Goal: Transaction & Acquisition: Complete application form

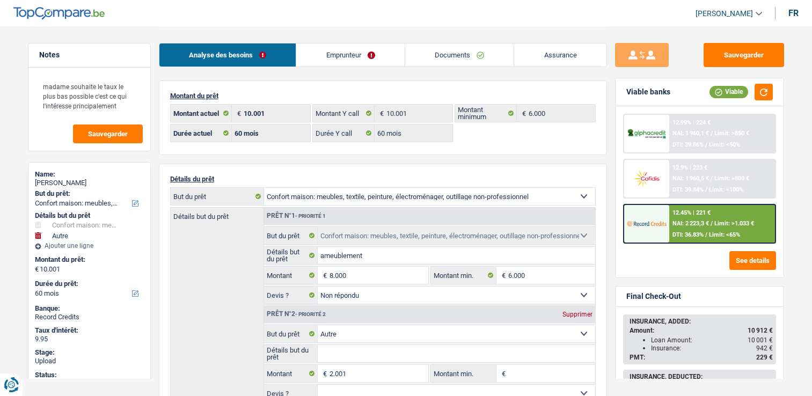
select select "household"
select select "other"
select select "60"
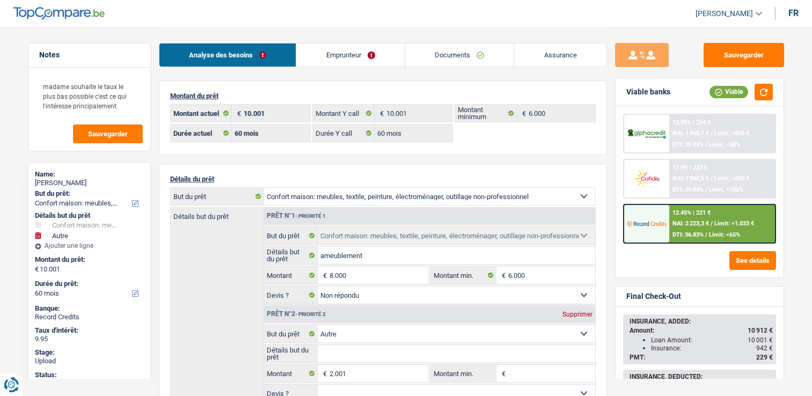
select select "60"
select select "household"
select select "not_answered"
select select "other"
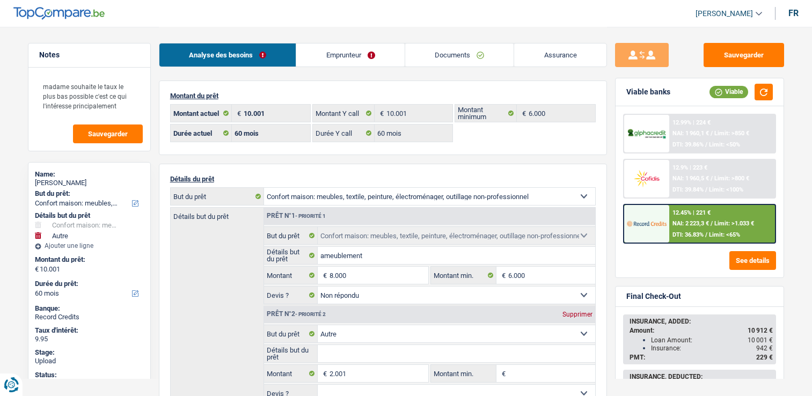
select select "60"
select select "publicEmployee"
select select "netSalary"
select select "mealVouchers"
click at [339, 52] on link "Emprunteur" at bounding box center [350, 54] width 108 height 23
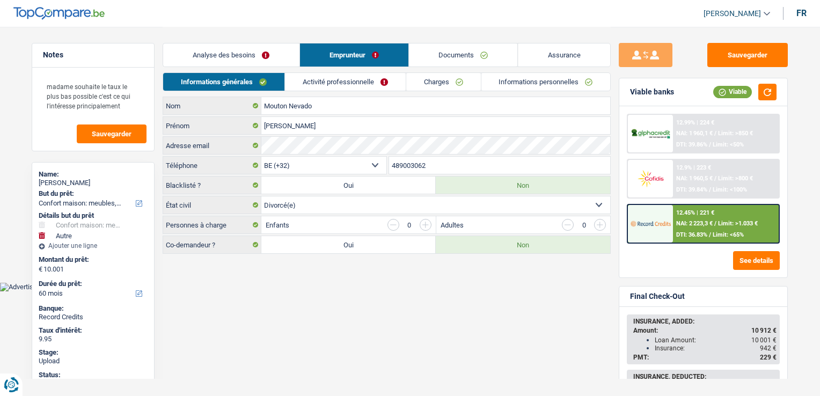
click at [331, 81] on link "Activité professionnelle" at bounding box center [345, 82] width 121 height 18
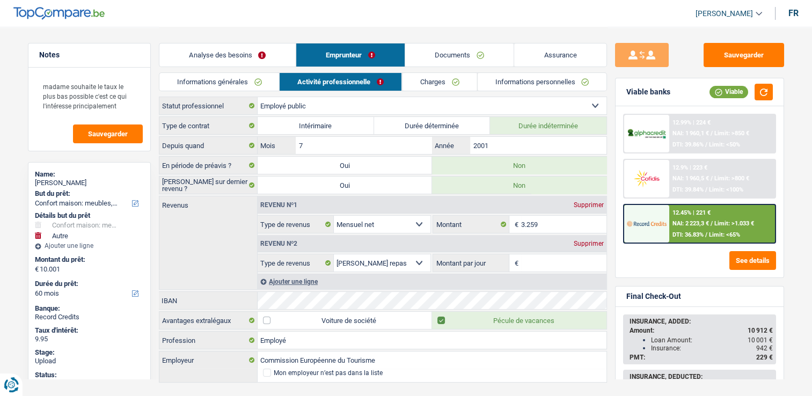
click at [421, 81] on link "Charges" at bounding box center [439, 82] width 75 height 18
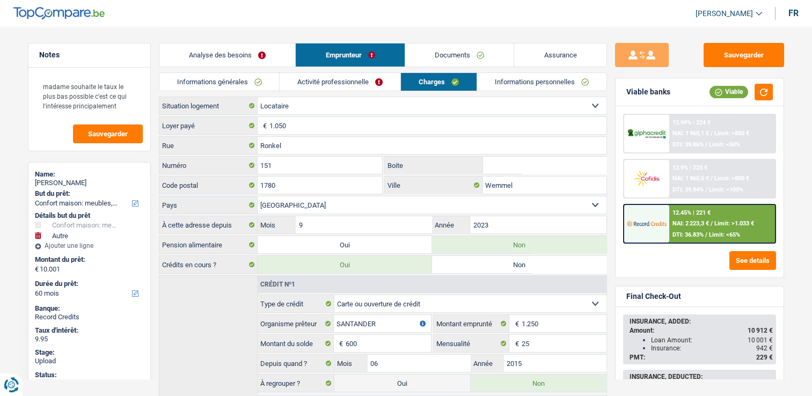
click at [363, 82] on link "Activité professionnelle" at bounding box center [340, 82] width 121 height 18
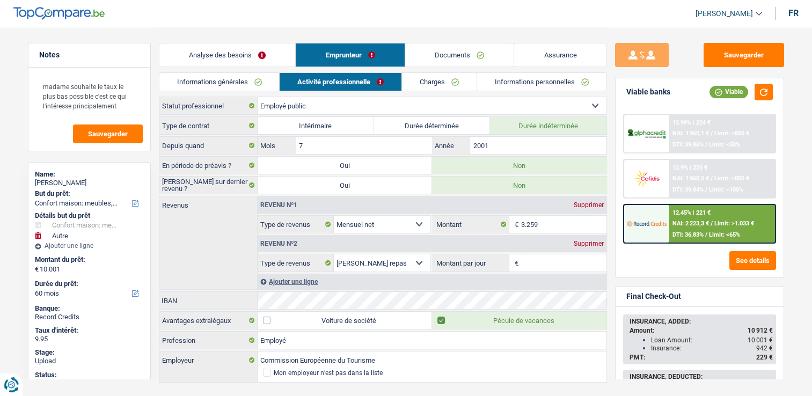
click at [681, 212] on div "12.45% | 221 €" at bounding box center [692, 212] width 38 height 7
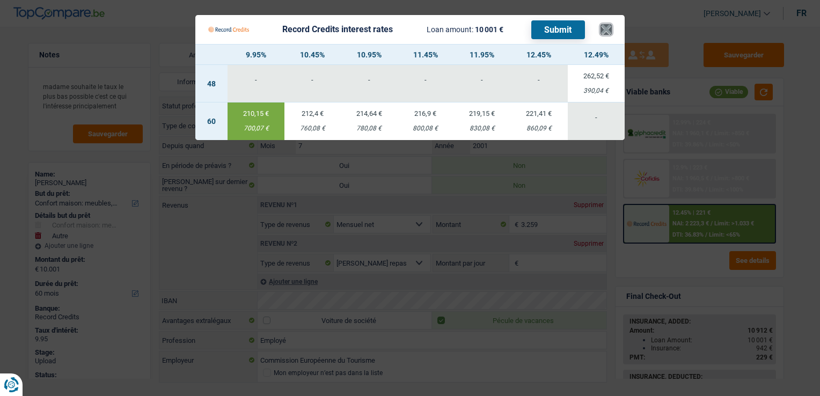
click at [605, 35] on button "×" at bounding box center [606, 29] width 11 height 11
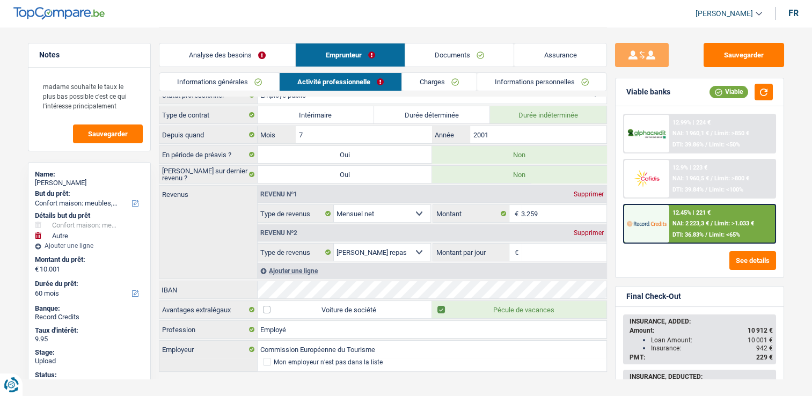
scroll to position [20, 0]
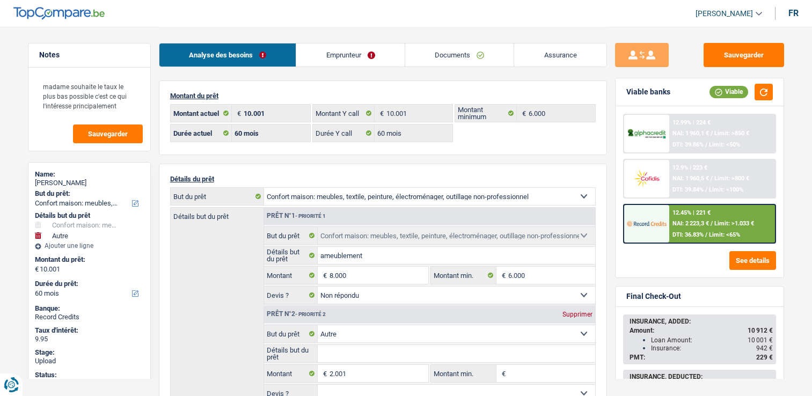
select select "household"
select select "other"
select select "60"
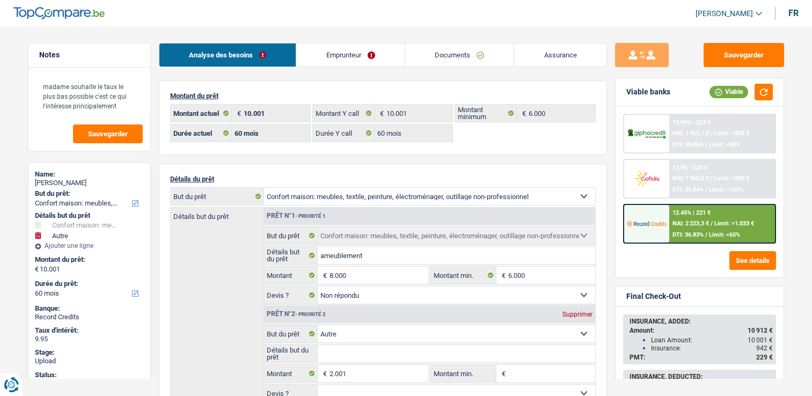
select select "60"
select select "household"
select select "not_answered"
select select "other"
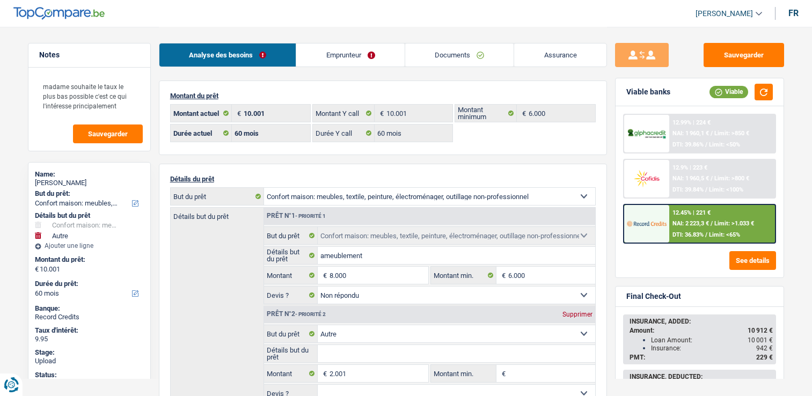
select select "60"
click at [673, 212] on div "12.45% | 221 €" at bounding box center [692, 212] width 38 height 7
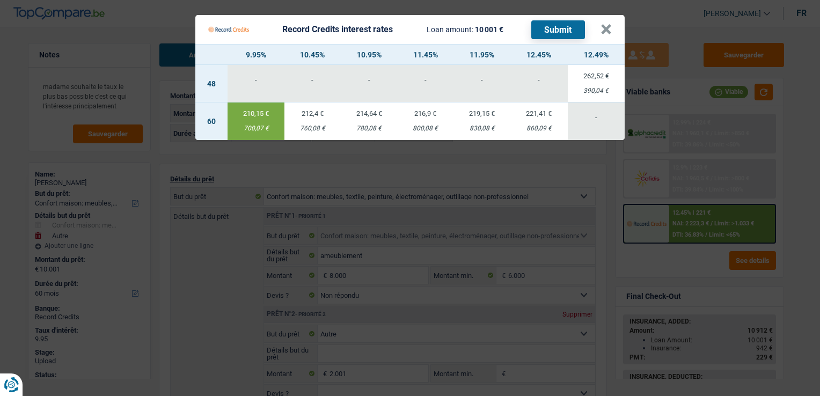
click at [612, 36] on Credits___BV_modal_header_ "Record Credits interest rates Loan amount: 10 001 € Submit ×" at bounding box center [409, 29] width 429 height 29
click at [610, 33] on button "×" at bounding box center [606, 29] width 11 height 11
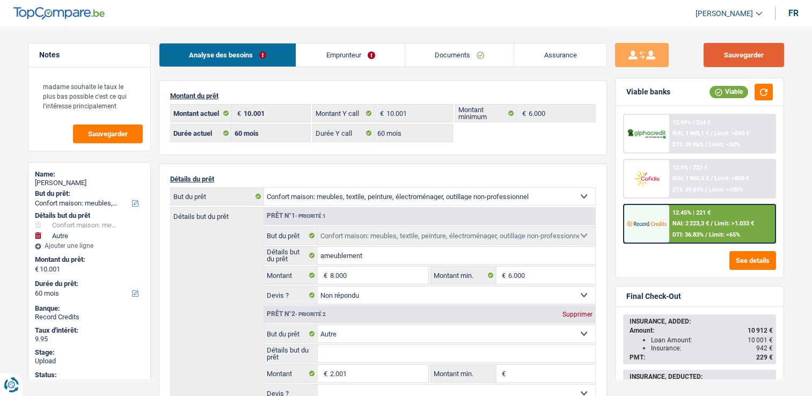
click at [763, 49] on button "Sauvegarder" at bounding box center [744, 55] width 81 height 24
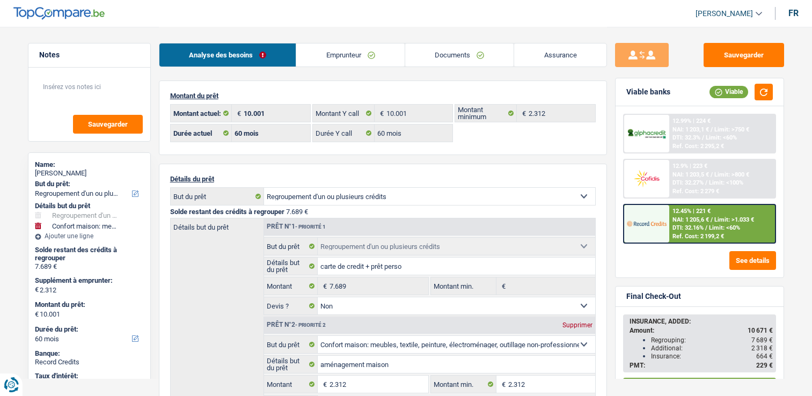
select select "refinancing"
select select "household"
select select "60"
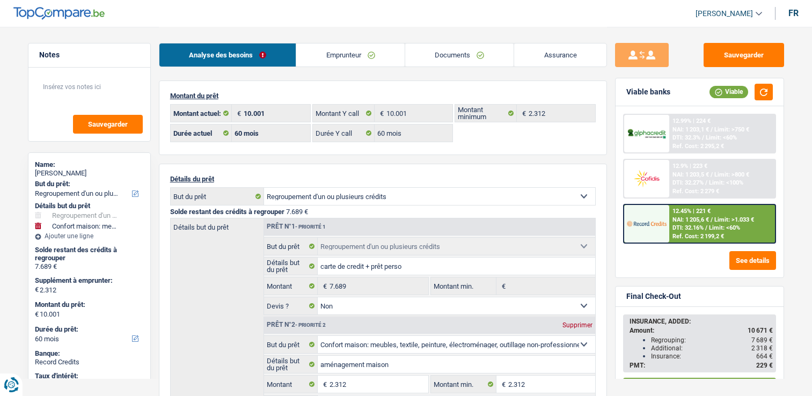
select select "60"
select select "refinancing"
select select "false"
select select "household"
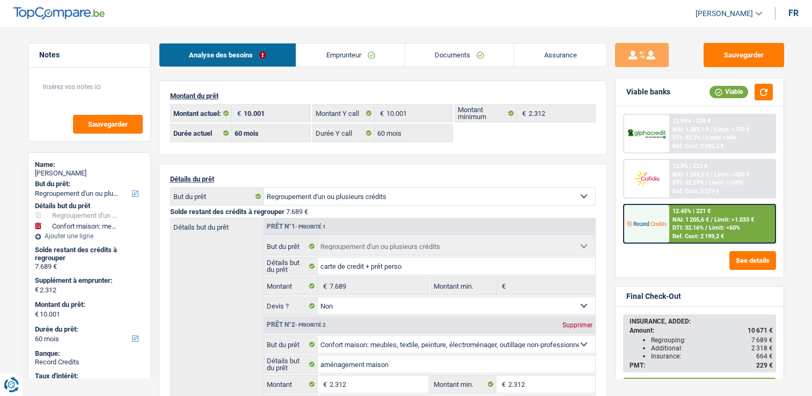
select select "false"
select select "60"
drag, startPoint x: 0, startPoint y: 0, endPoint x: 451, endPoint y: 56, distance: 454.3
click at [451, 56] on link "Documents" at bounding box center [459, 54] width 109 height 23
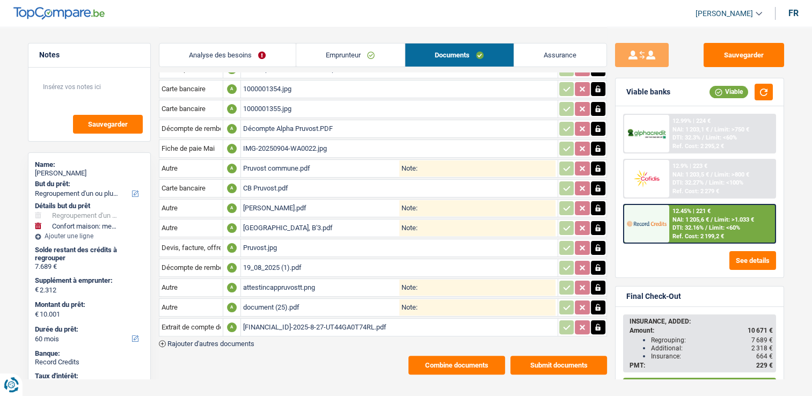
scroll to position [176, 0]
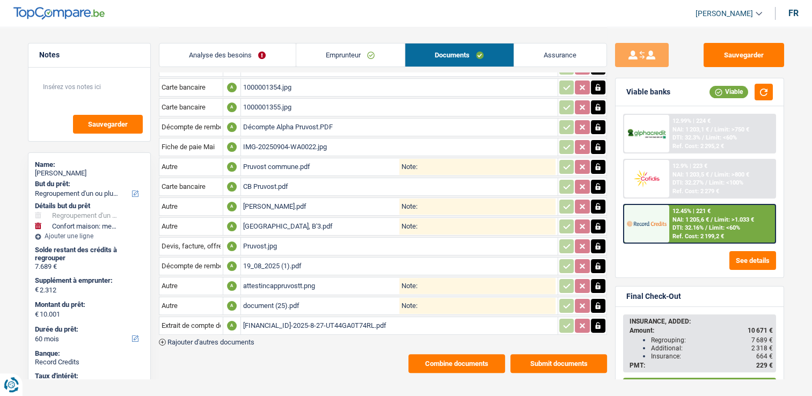
click at [287, 120] on div "Décompte Alpha Pruvost.PDF" at bounding box center [399, 127] width 312 height 16
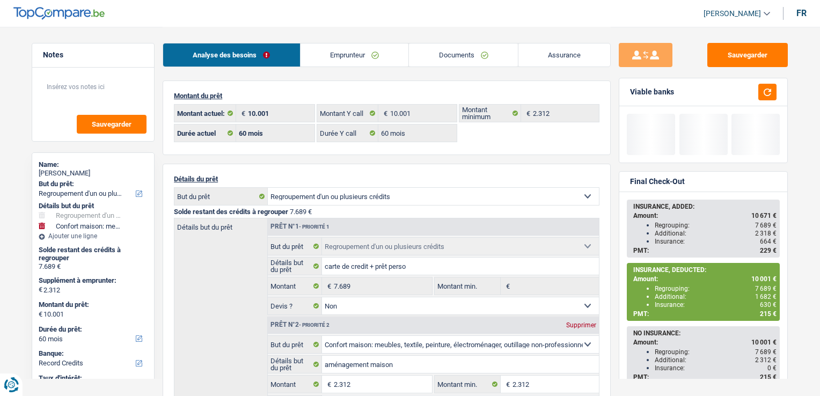
select select "refinancing"
select select "household"
select select "60"
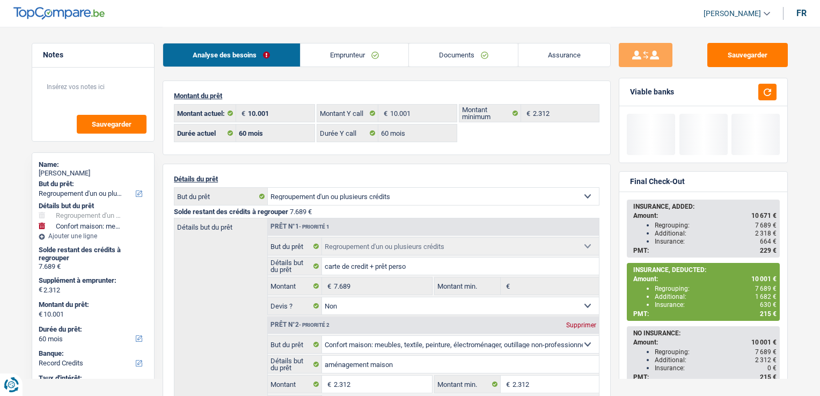
select select "60"
select select "refinancing"
select select "false"
select select "household"
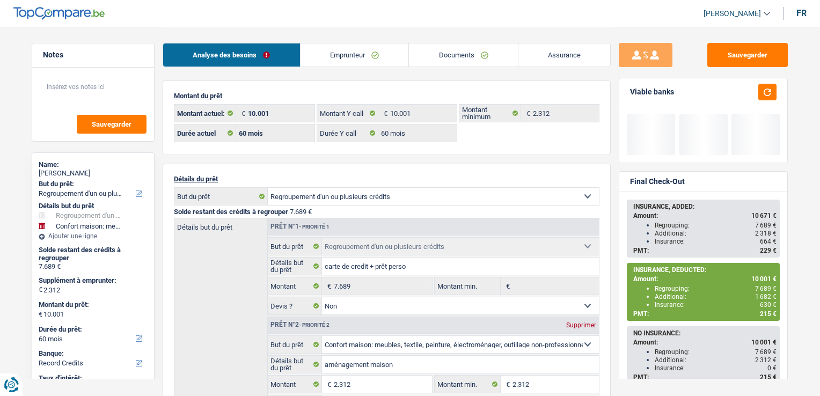
select select "false"
select select "60"
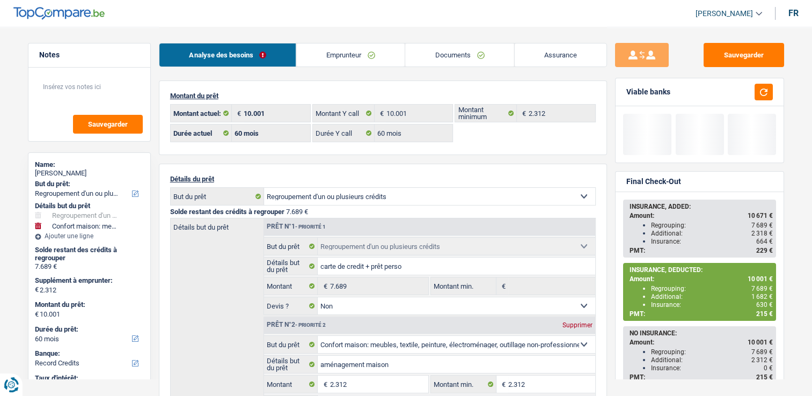
click at [474, 61] on link "Documents" at bounding box center [459, 54] width 109 height 23
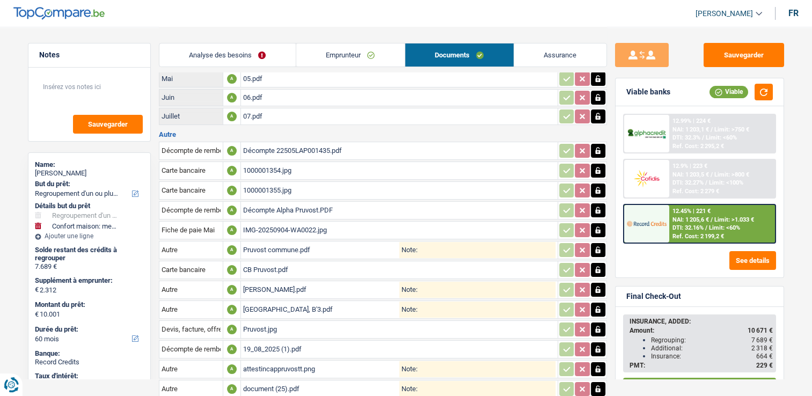
scroll to position [195, 0]
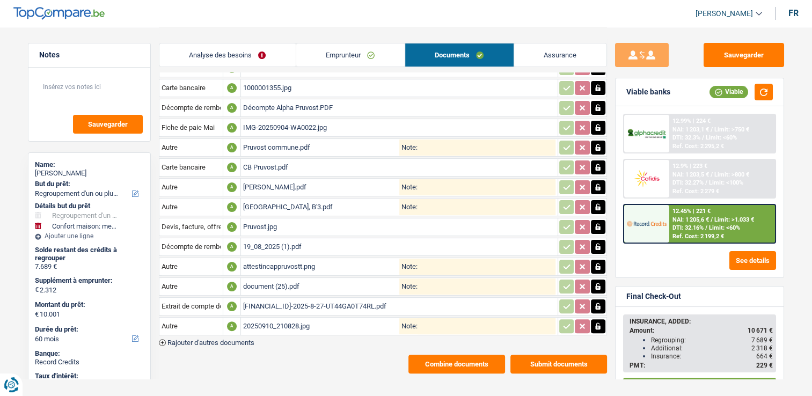
click at [268, 318] on div "20250910_210828.jpg" at bounding box center [321, 326] width 156 height 16
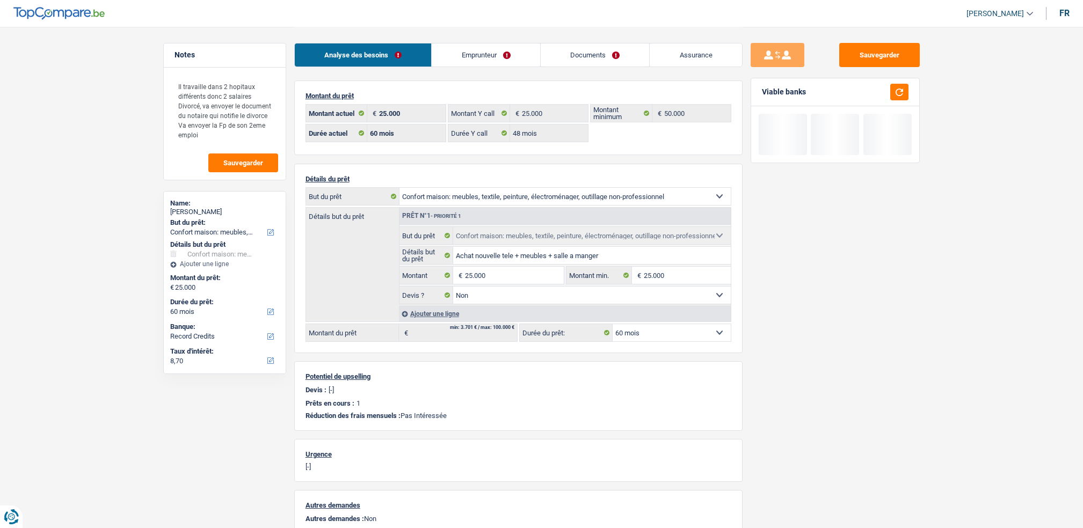
select select "household"
select select "60"
select select "record credits"
select select "32"
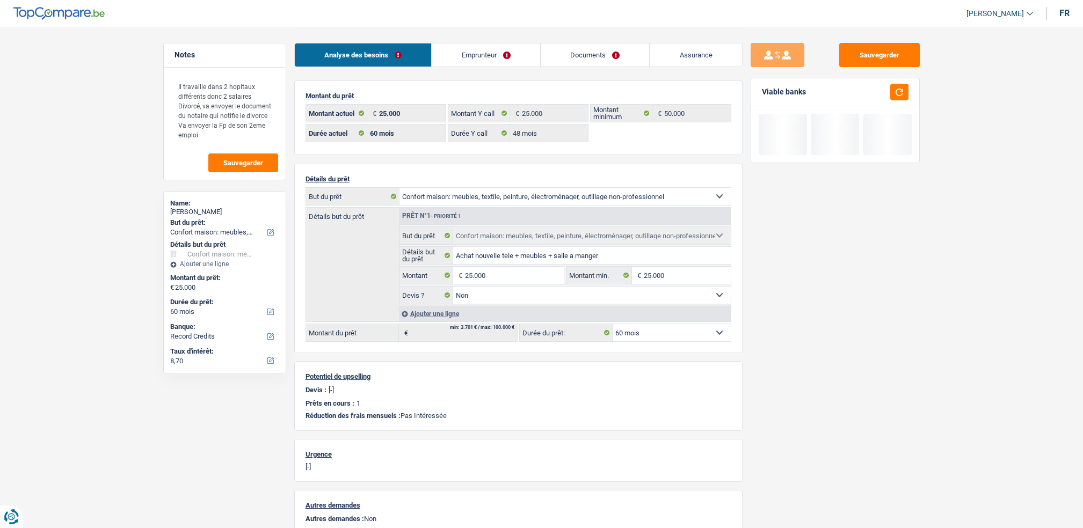
select select "divorced"
select select "ownerWithoutMortgage"
select select "BE"
select select "cardOrCredit"
click at [461, 56] on link "Emprunteur" at bounding box center [486, 54] width 108 height 23
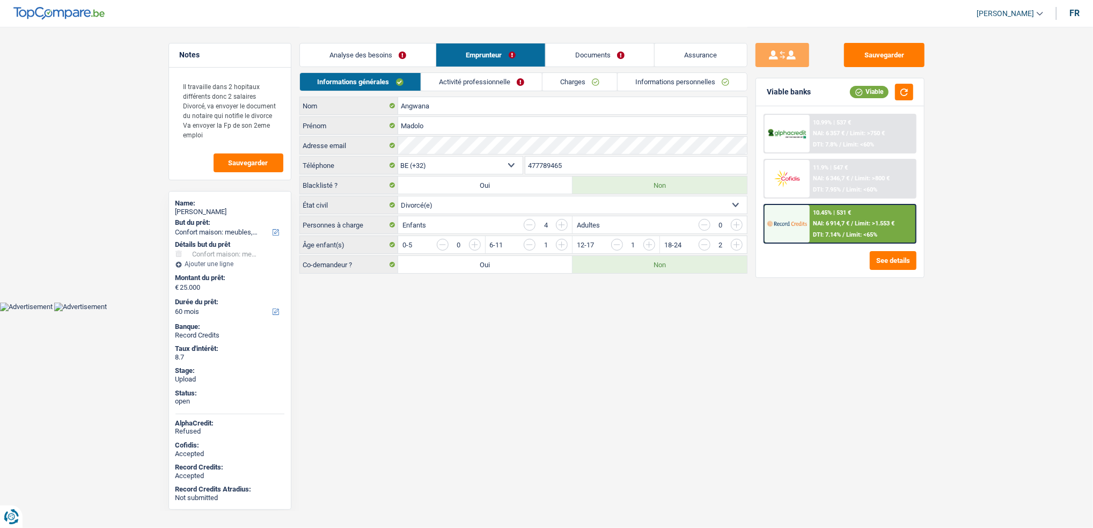
click at [469, 79] on link "Activité professionnelle" at bounding box center [481, 82] width 121 height 18
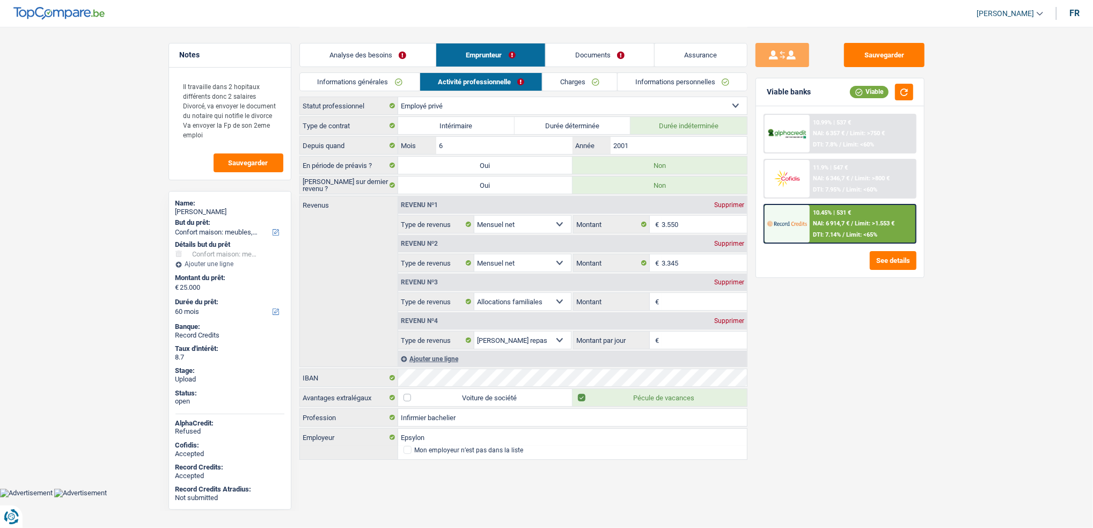
click at [573, 81] on link "Charges" at bounding box center [580, 82] width 75 height 18
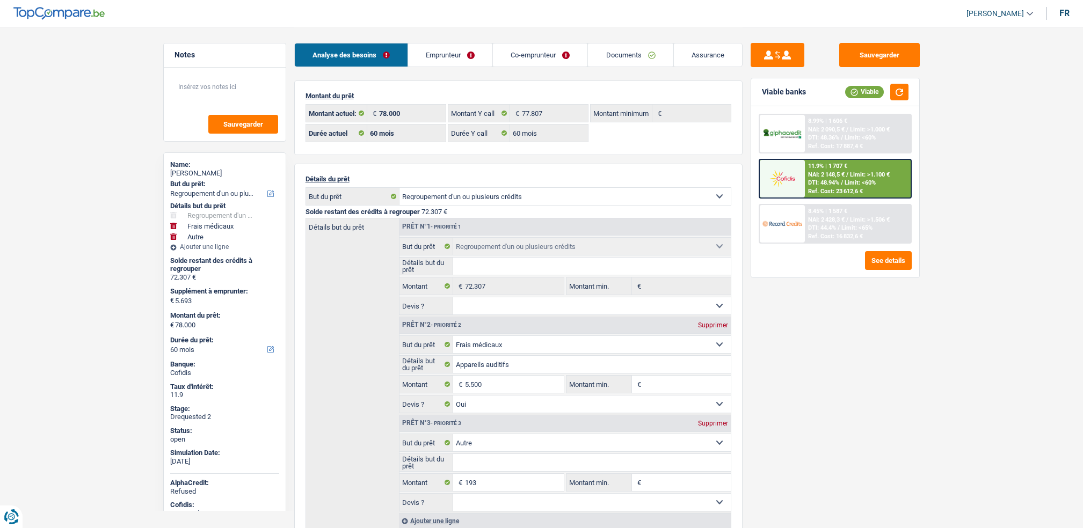
select select "refinancing"
select select "medical"
select select "other"
select select "60"
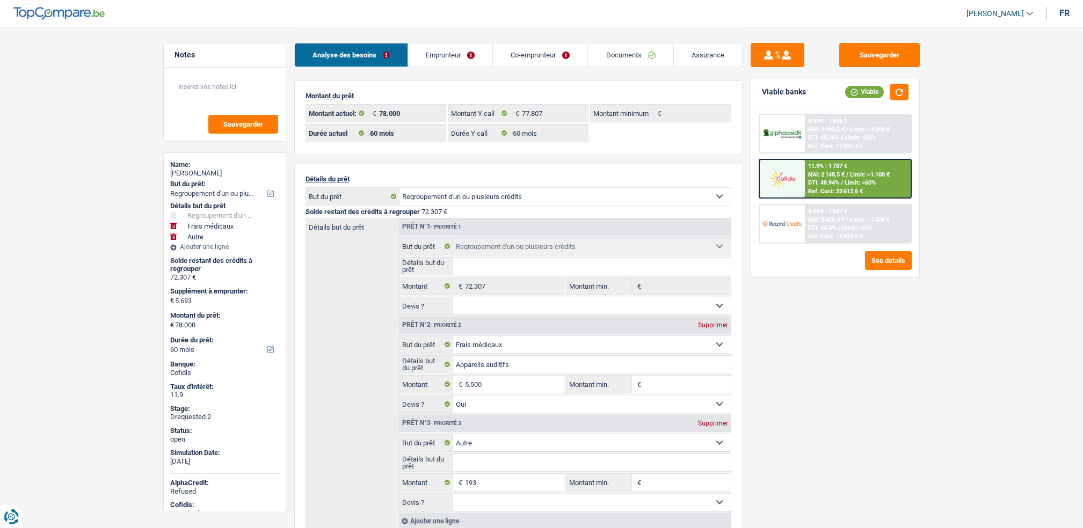
select select "60"
select select "refinancing"
select select "medical"
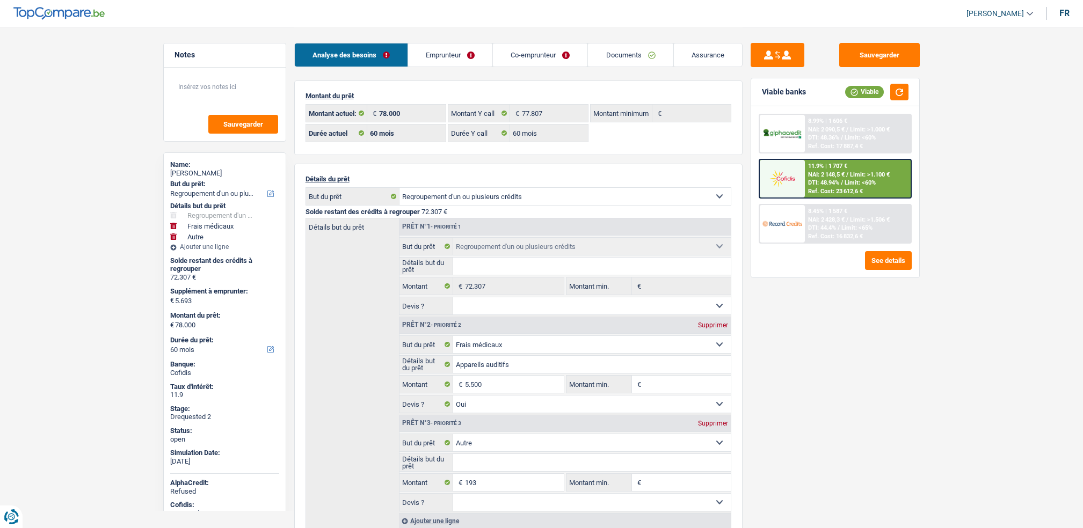
select select "yes"
select select "other"
select select "60"
select select "ownerWithMortgage"
select select "BE"
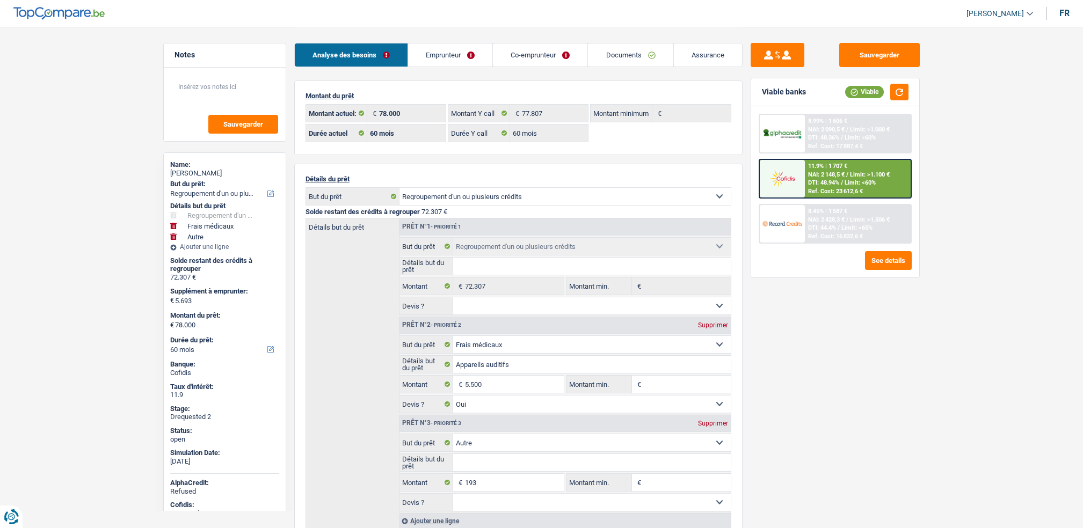
select select "mortgage"
select select "420"
select select "personalLoan"
select select "other"
select select "84"
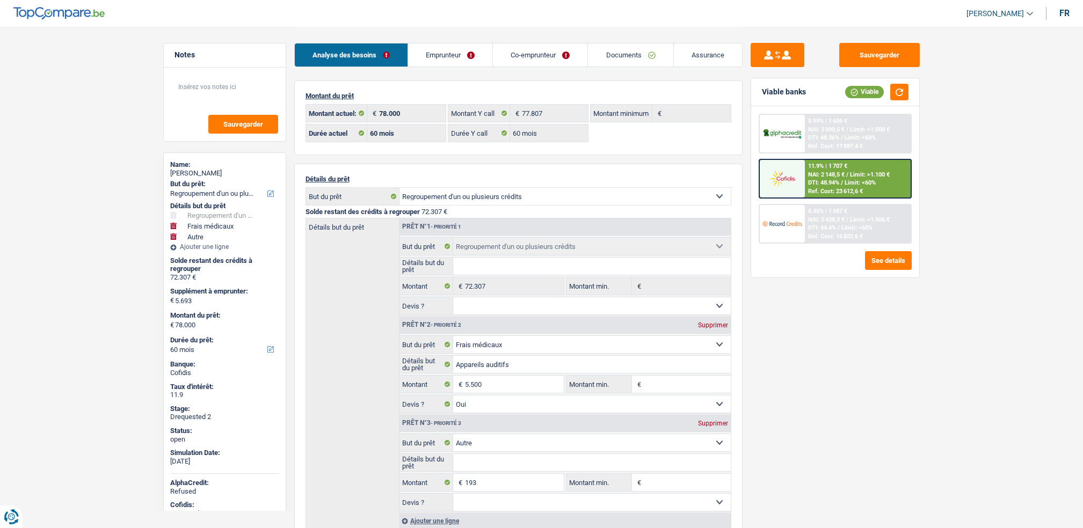
select select "personalLoan"
select select "other"
select select "30"
click at [817, 176] on span "NAI: 2 148,5 €" at bounding box center [826, 174] width 36 height 7
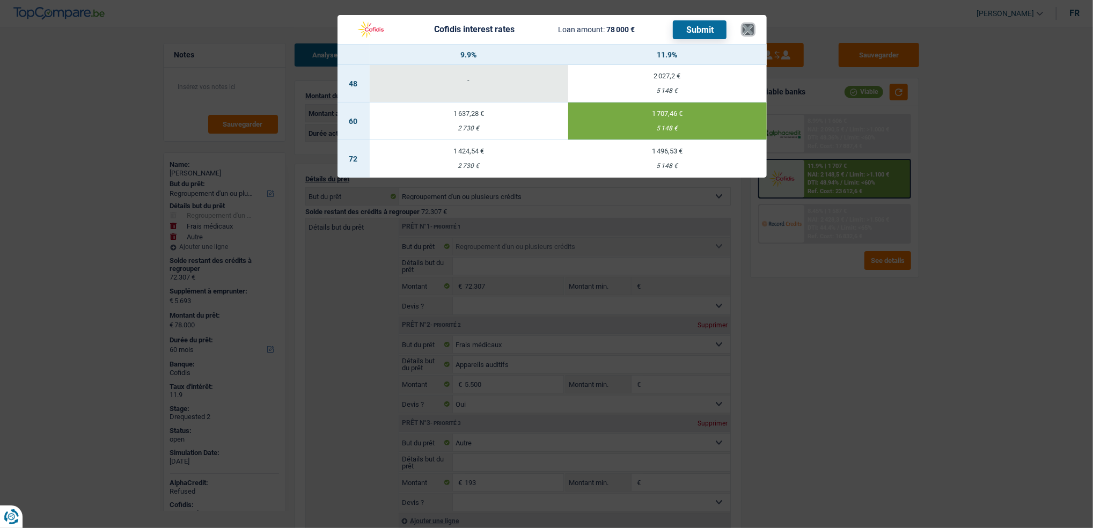
click at [743, 26] on button "×" at bounding box center [748, 29] width 11 height 11
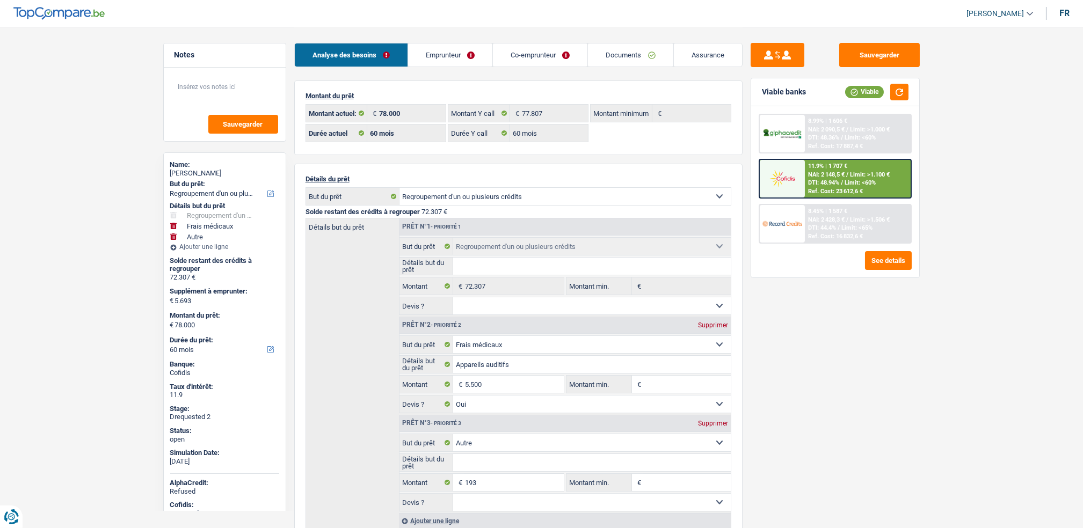
click at [477, 57] on link "Emprunteur" at bounding box center [450, 54] width 84 height 23
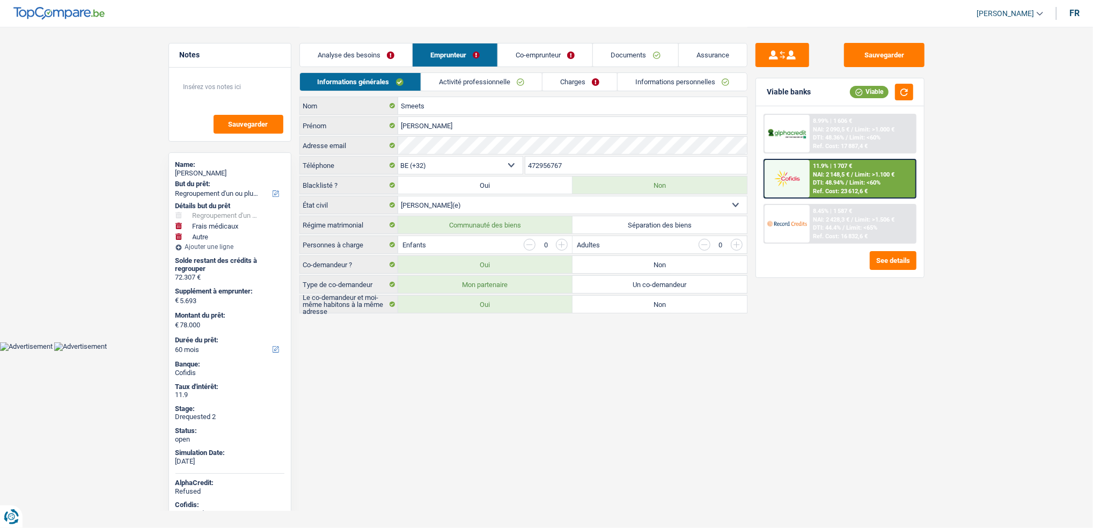
click at [473, 87] on link "Activité professionnelle" at bounding box center [481, 82] width 121 height 18
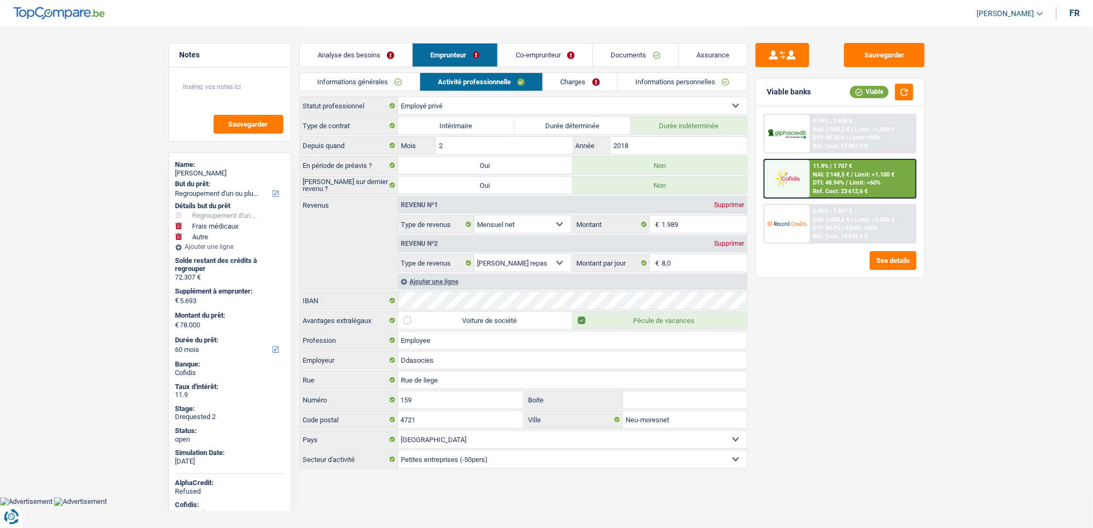
click at [601, 80] on link "Charges" at bounding box center [580, 82] width 75 height 18
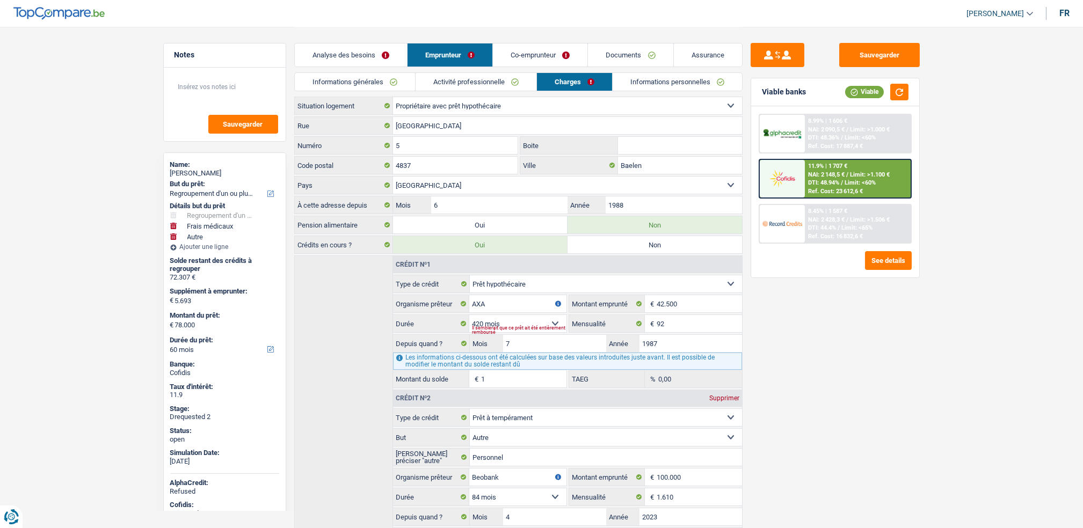
click at [653, 82] on link "Informations personnelles" at bounding box center [676, 82] width 129 height 18
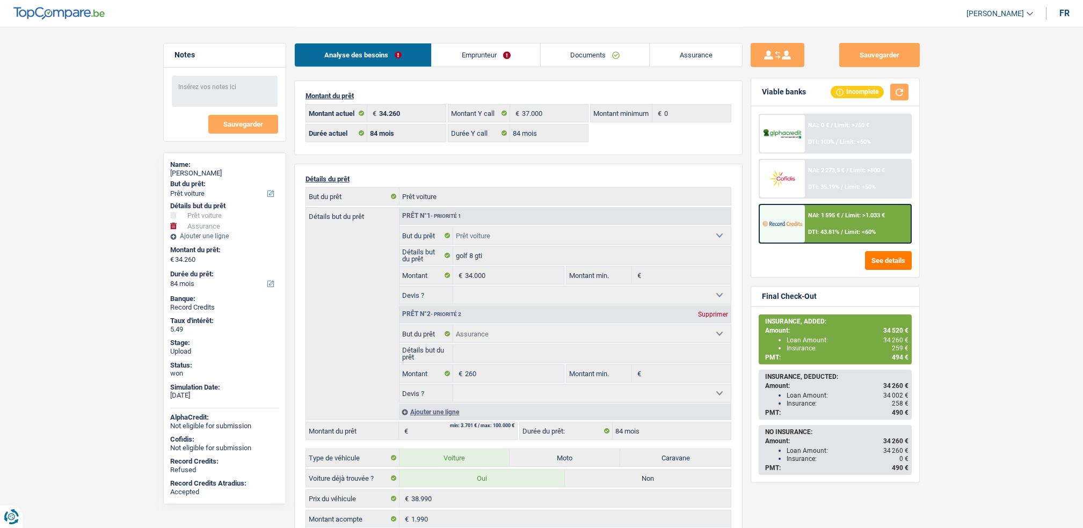
select select "car"
select select "insurance"
select select "84"
select select "32"
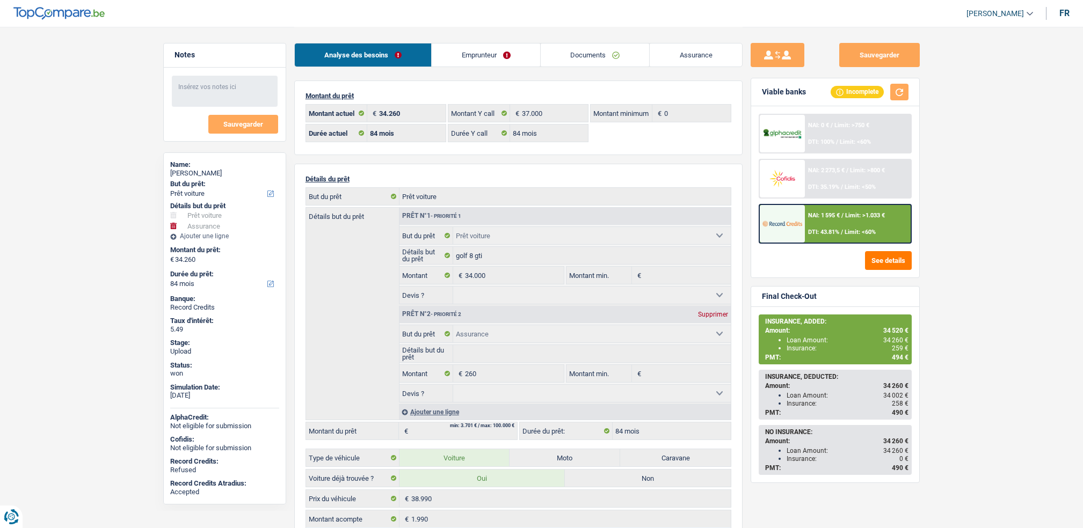
select select "cohabitation"
click at [500, 60] on link "Emprunteur" at bounding box center [486, 54] width 108 height 23
